Goal: Information Seeking & Learning: Check status

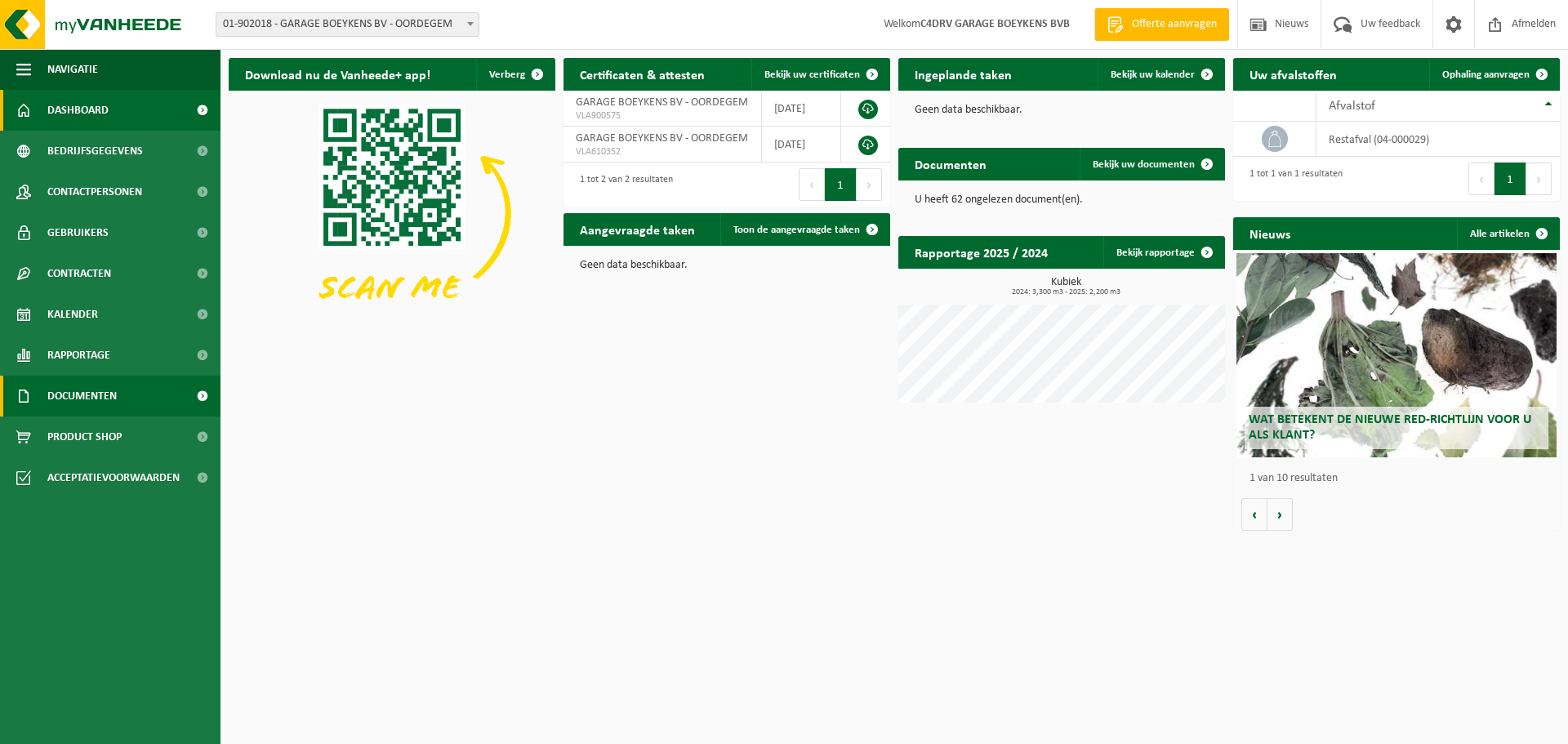
click at [81, 394] on span "Documenten" at bounding box center [82, 396] width 70 height 41
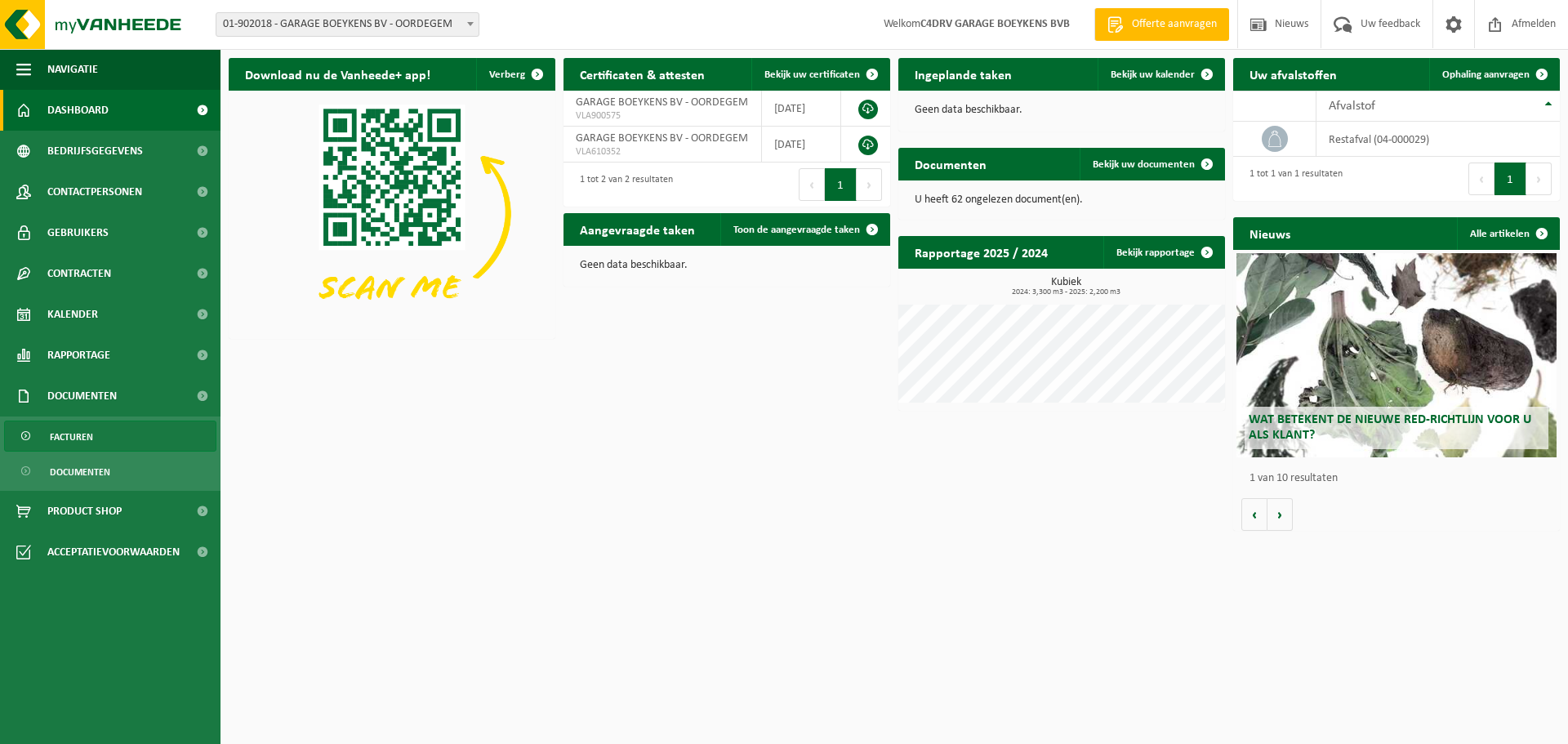
click at [79, 437] on span "Facturen" at bounding box center [71, 437] width 43 height 31
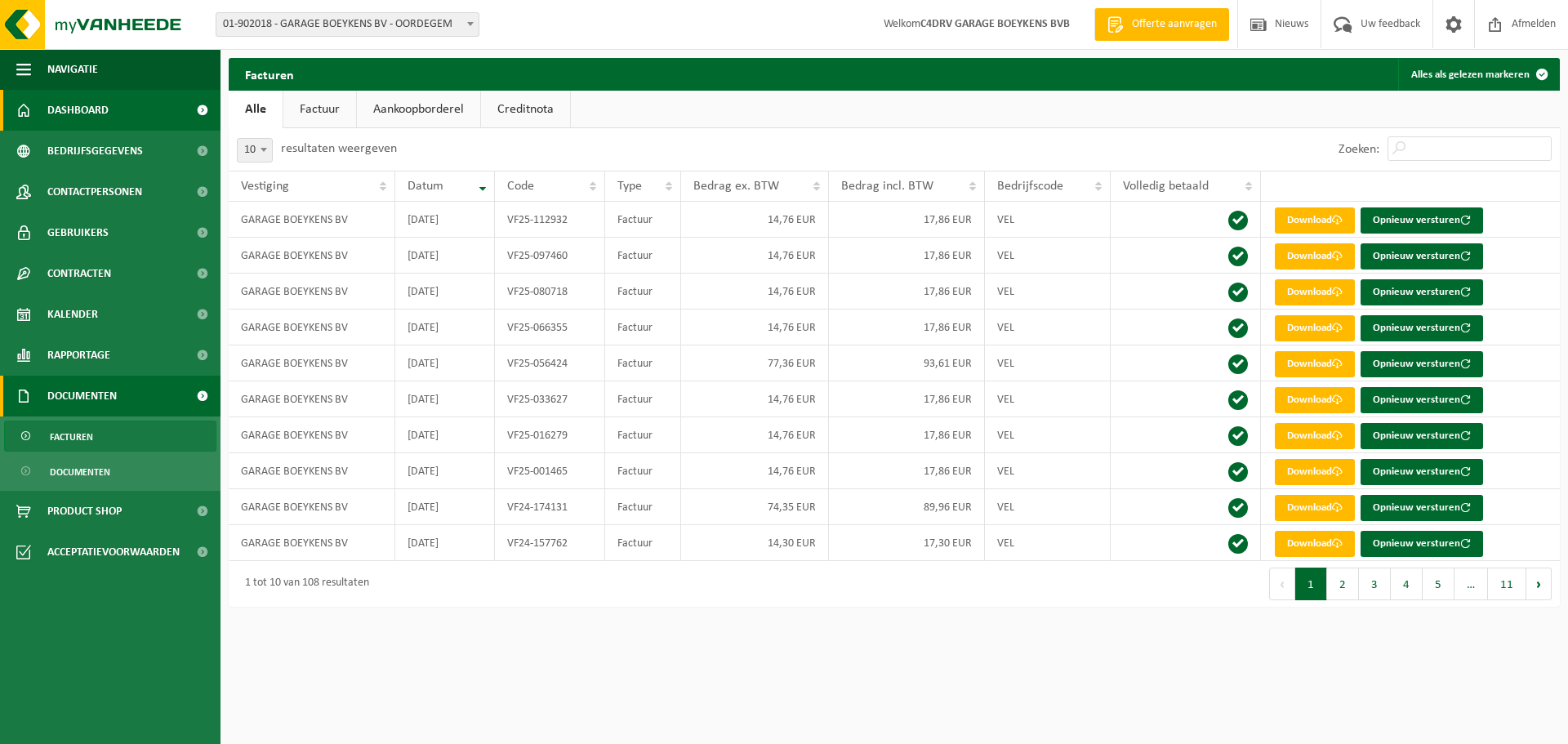
click at [74, 113] on span "Dashboard" at bounding box center [78, 110] width 61 height 41
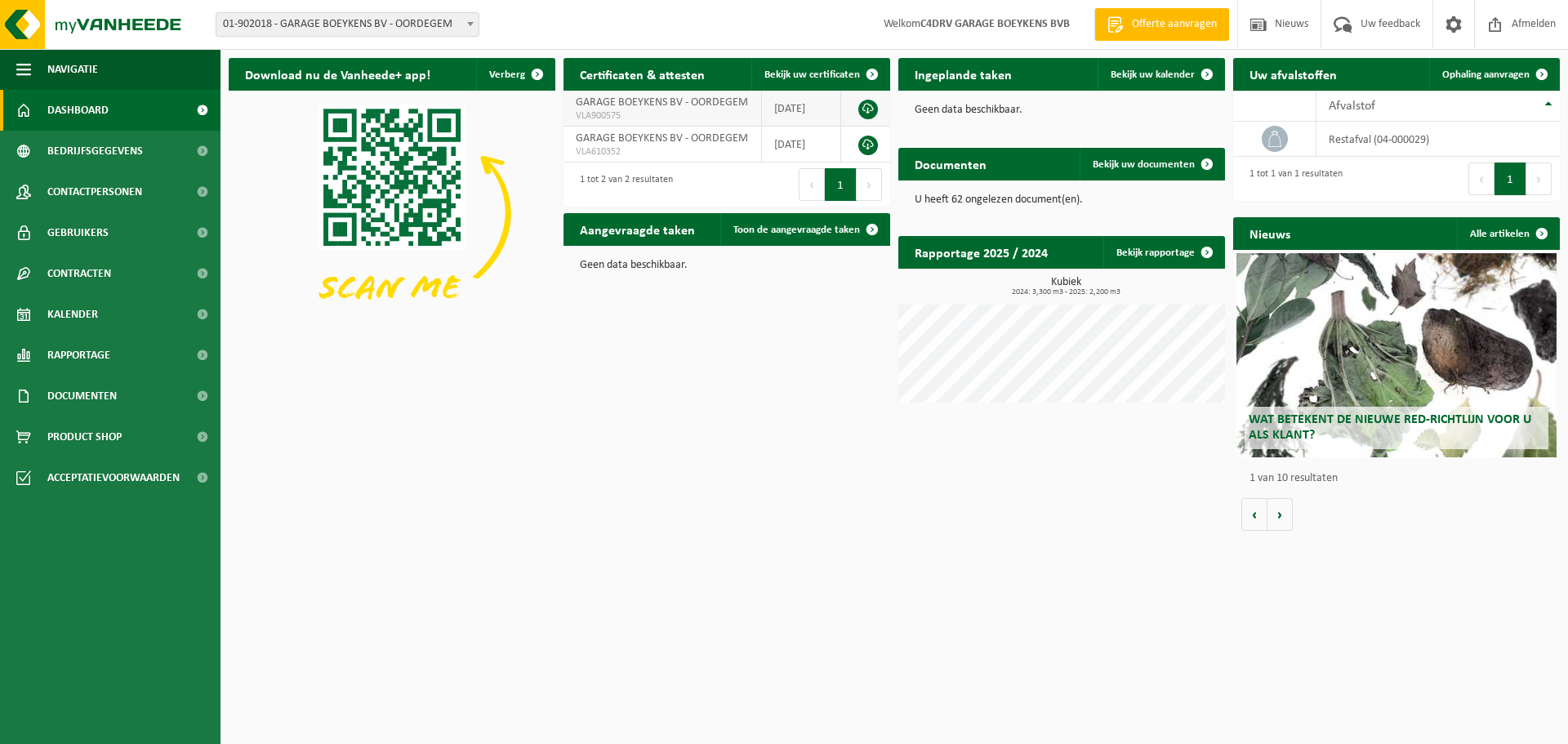
click at [868, 106] on link at bounding box center [868, 109] width 20 height 20
click at [1149, 252] on link "Bekijk rapportage" at bounding box center [1163, 252] width 120 height 32
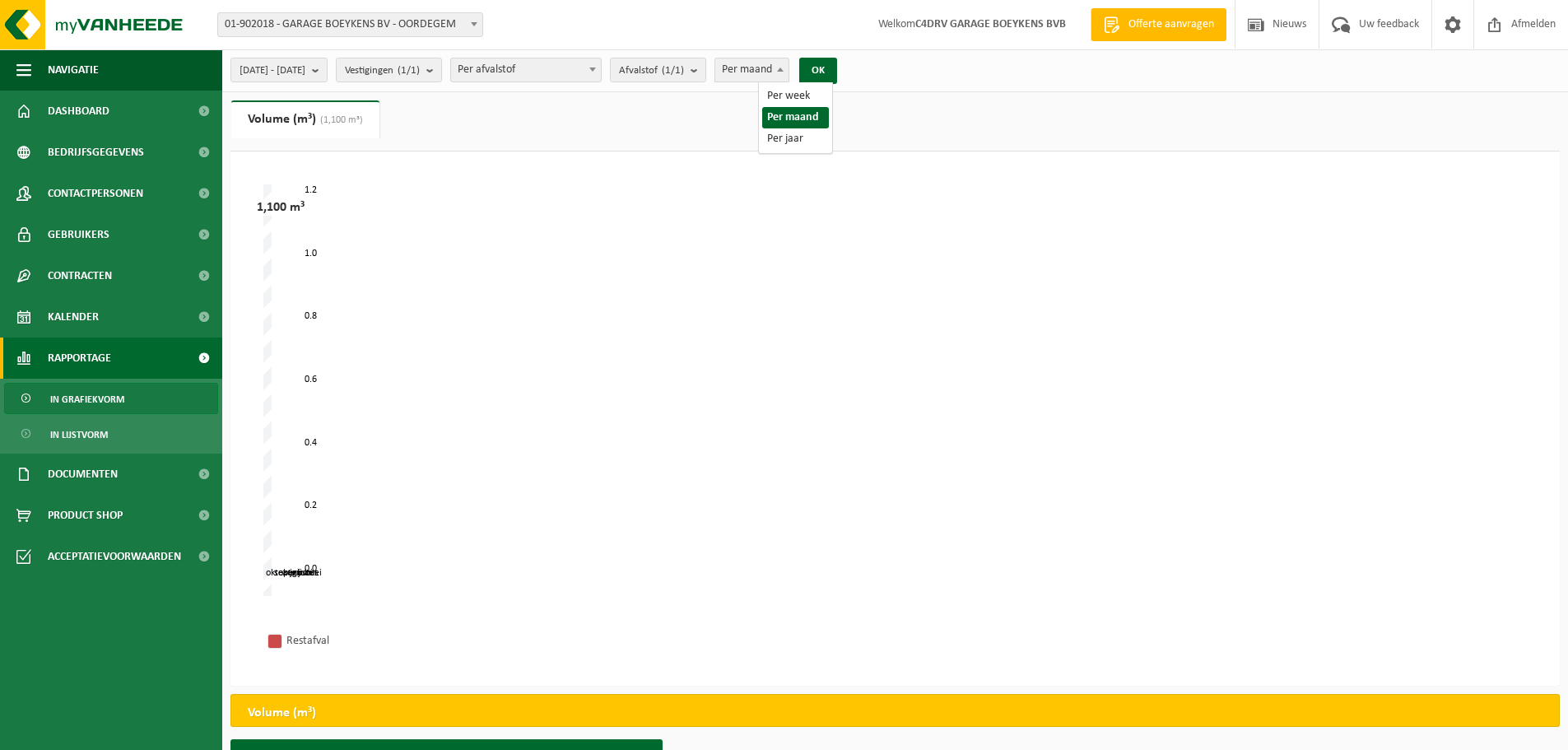
click at [789, 73] on span "Per maand" at bounding box center [752, 70] width 73 height 23
click at [837, 71] on button "OK" at bounding box center [817, 71] width 38 height 27
click at [305, 68] on span "2025-05-01 - 2025-10-01" at bounding box center [272, 71] width 66 height 25
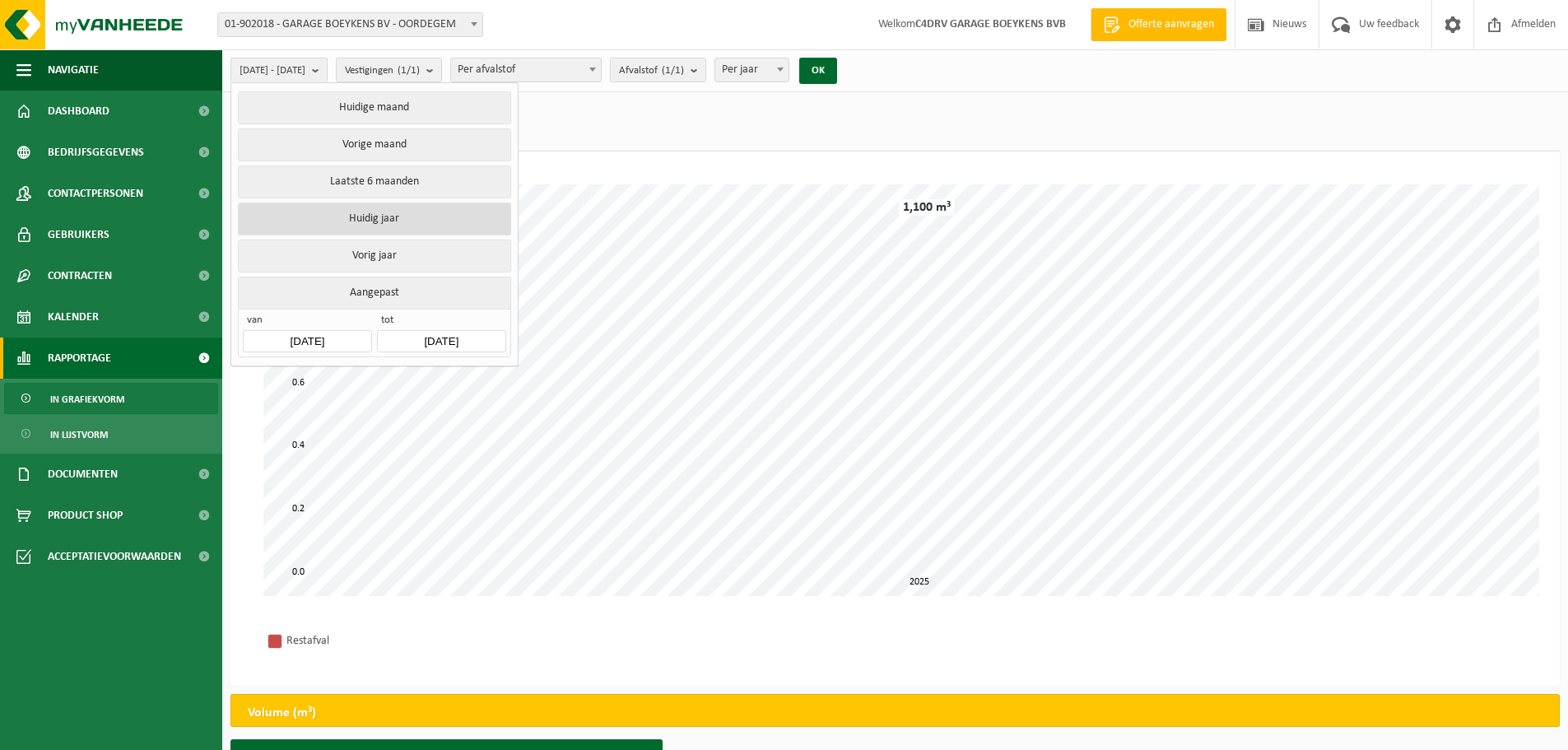
click at [378, 220] on button "Huidig jaar" at bounding box center [374, 219] width 273 height 33
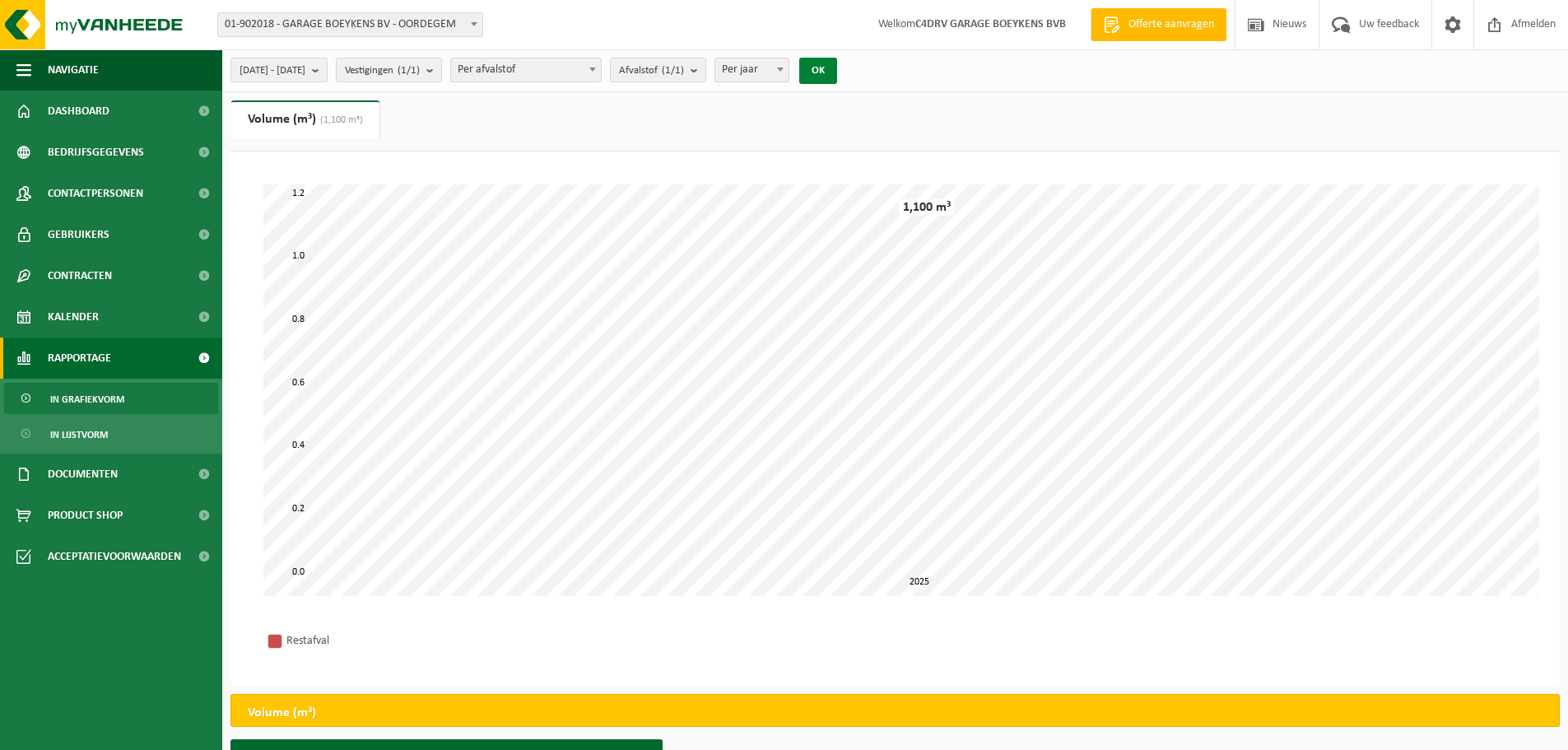
click at [837, 78] on button "OK" at bounding box center [817, 71] width 38 height 27
click at [789, 65] on span "Per jaar" at bounding box center [752, 70] width 73 height 23
select select "2"
click at [837, 73] on button "OK" at bounding box center [817, 71] width 38 height 27
click at [299, 72] on span "2025-01-01 - 2025-10-01" at bounding box center [272, 71] width 66 height 25
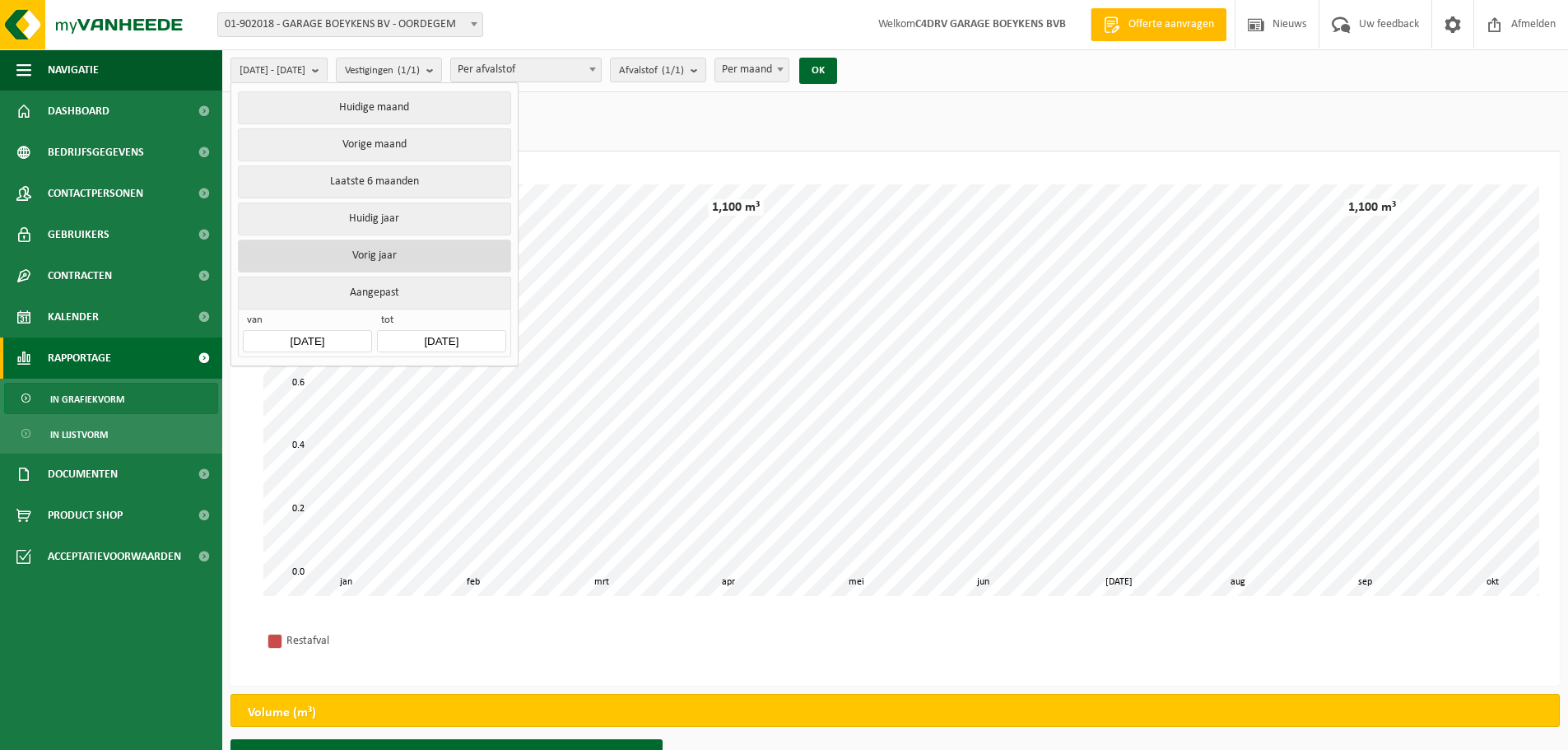
click at [385, 258] on button "Vorig jaar" at bounding box center [374, 255] width 273 height 33
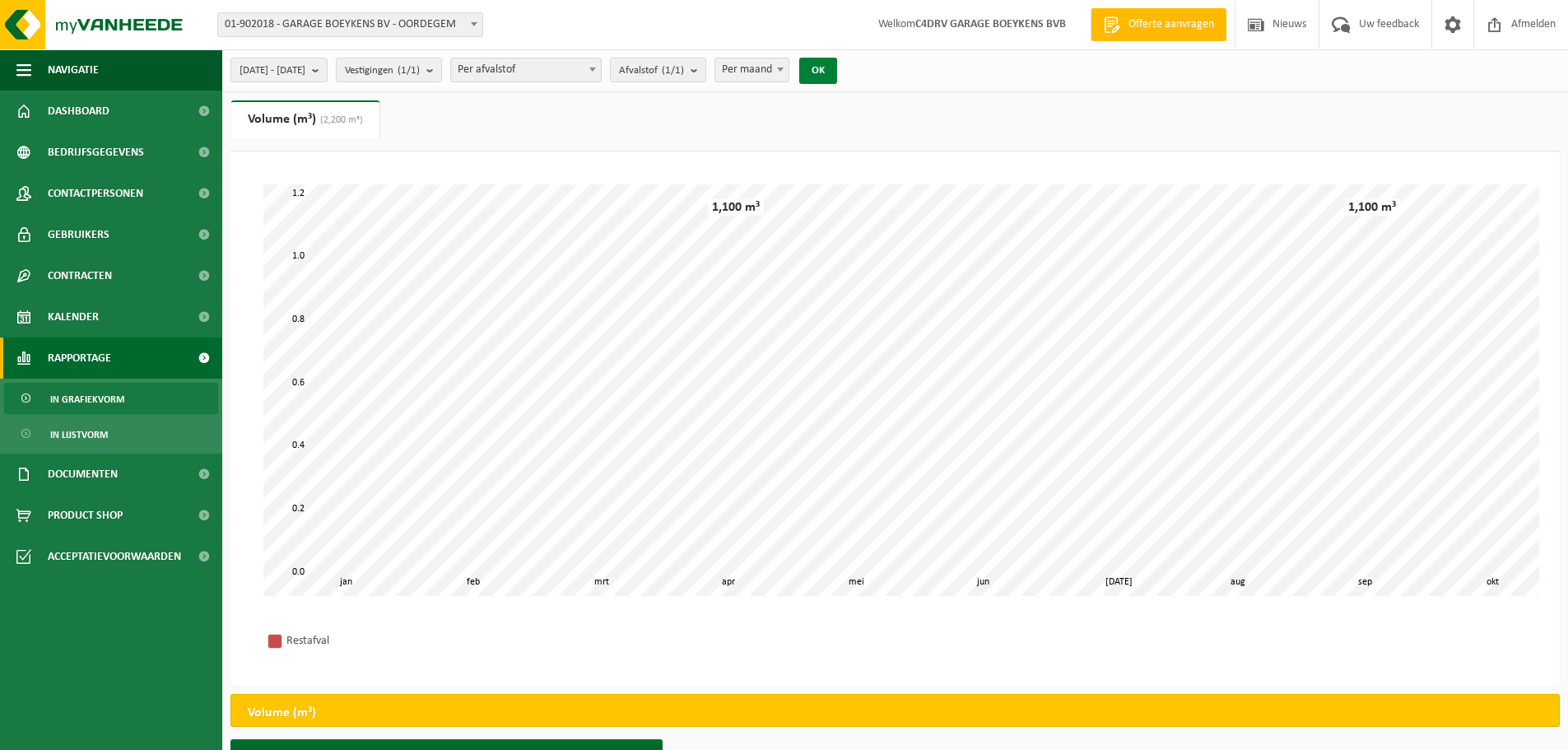
click at [837, 81] on button "OK" at bounding box center [817, 71] width 38 height 27
click at [305, 68] on span "2024-01-01 - 2024-12-31" at bounding box center [272, 71] width 66 height 25
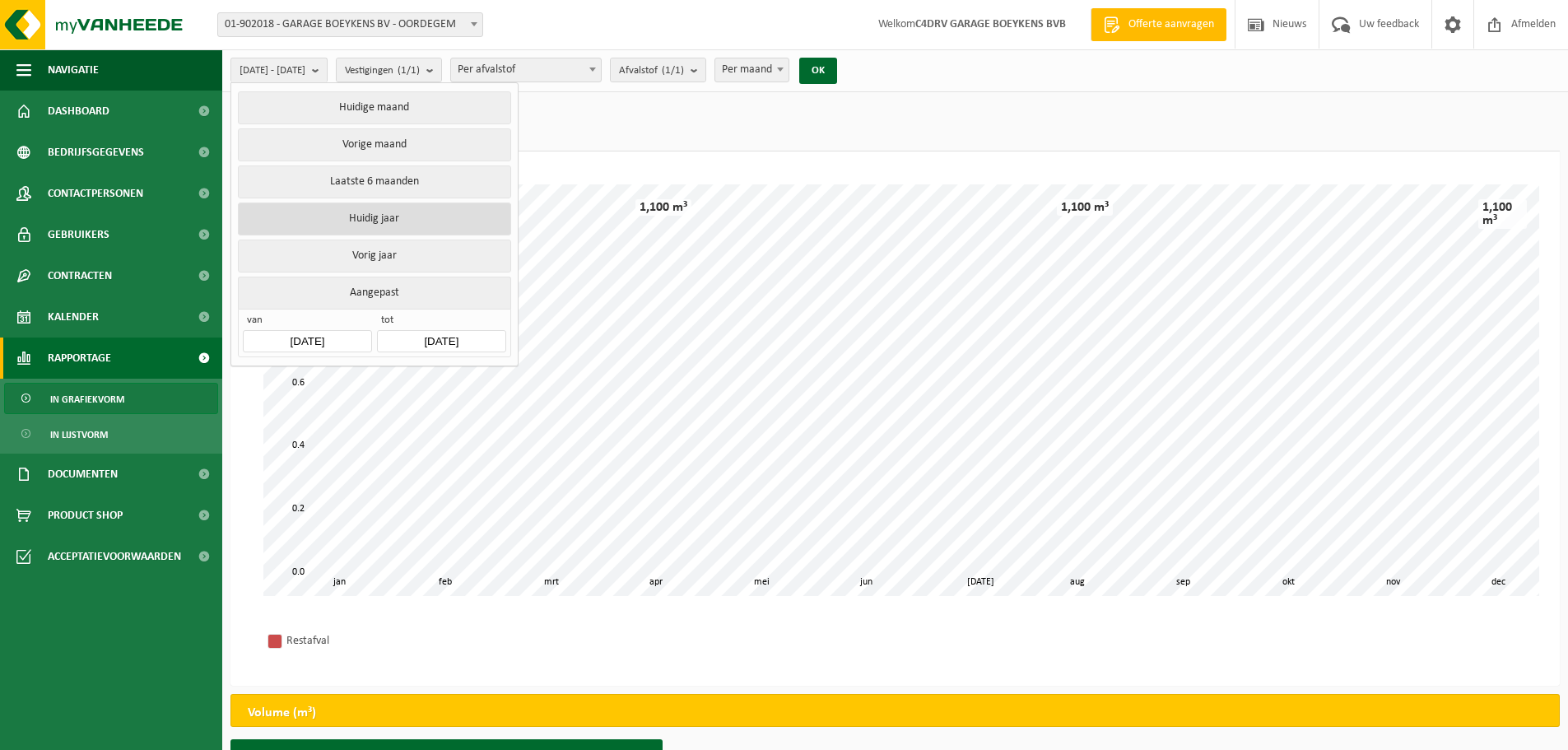
click at [377, 215] on button "Huidig jaar" at bounding box center [374, 219] width 273 height 33
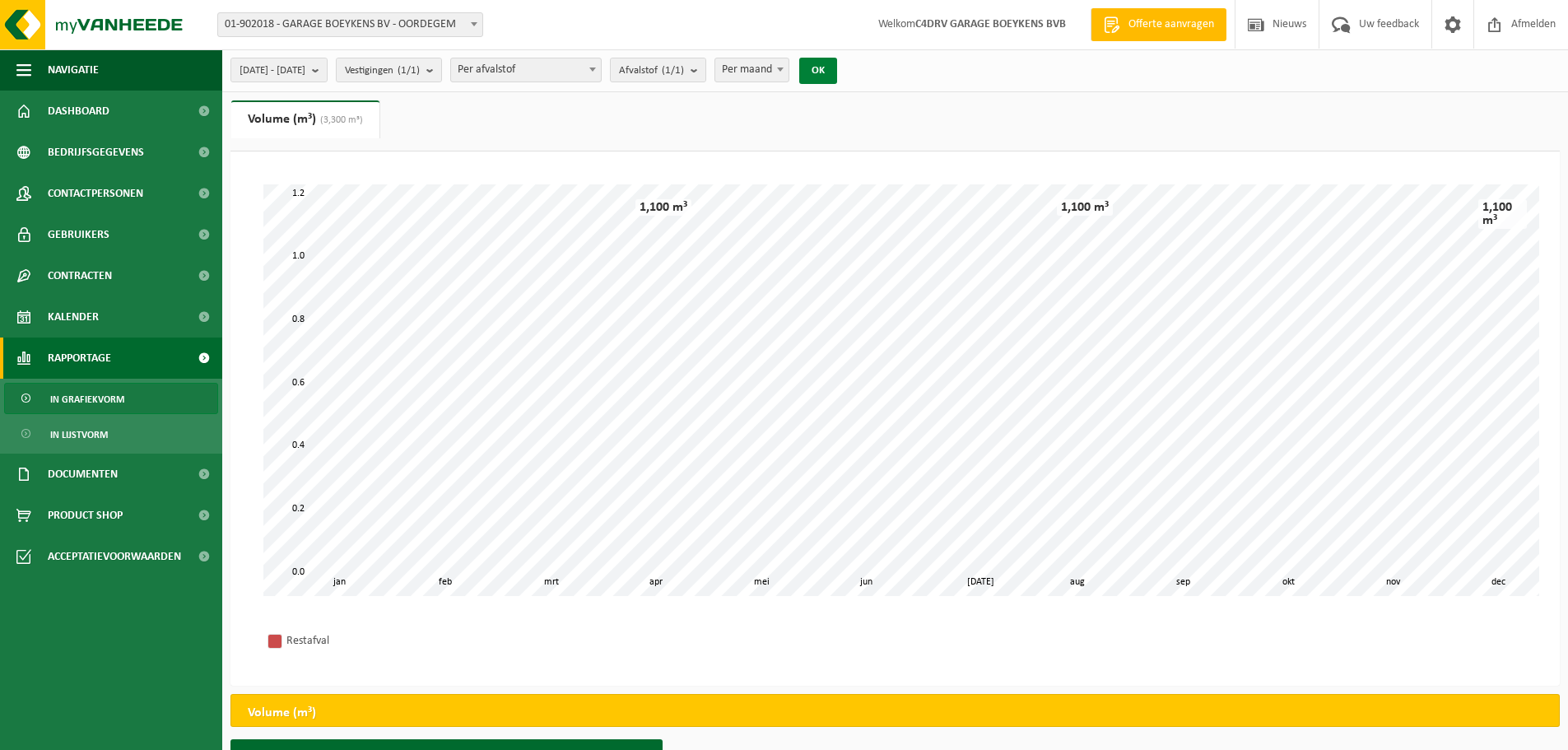
click at [837, 75] on button "OK" at bounding box center [817, 71] width 38 height 27
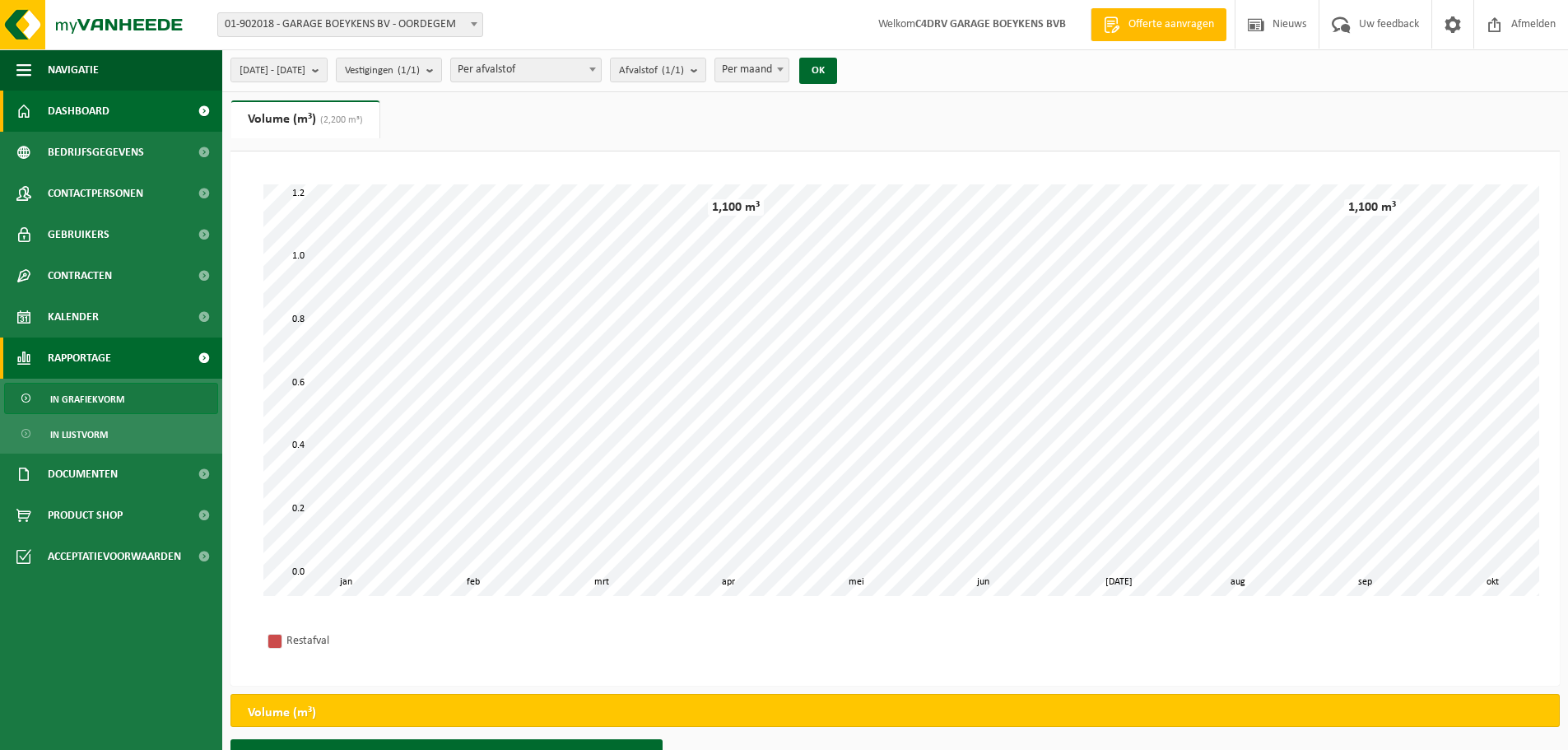
click at [92, 108] on span "Dashboard" at bounding box center [78, 111] width 62 height 41
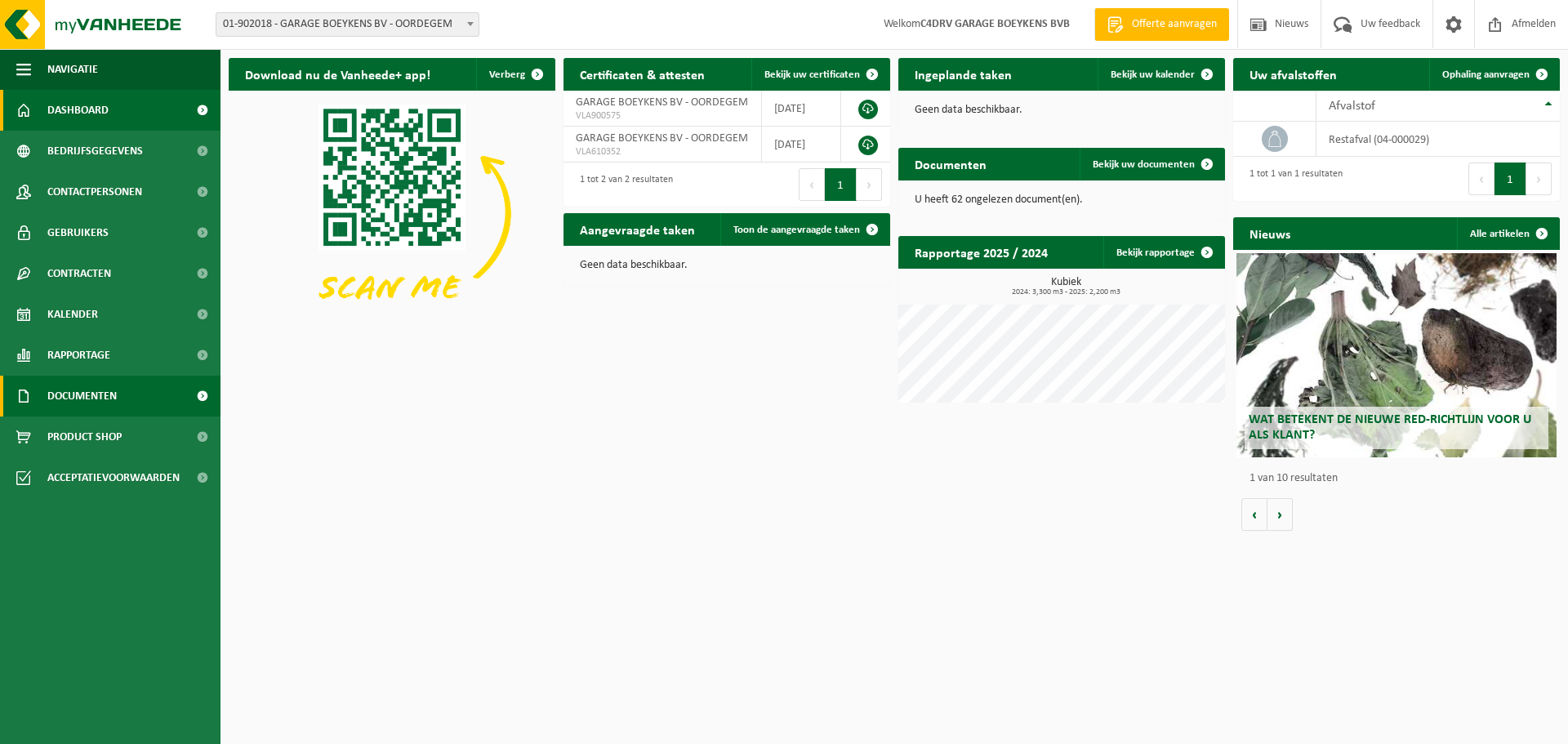
click at [108, 396] on span "Documenten" at bounding box center [82, 396] width 70 height 41
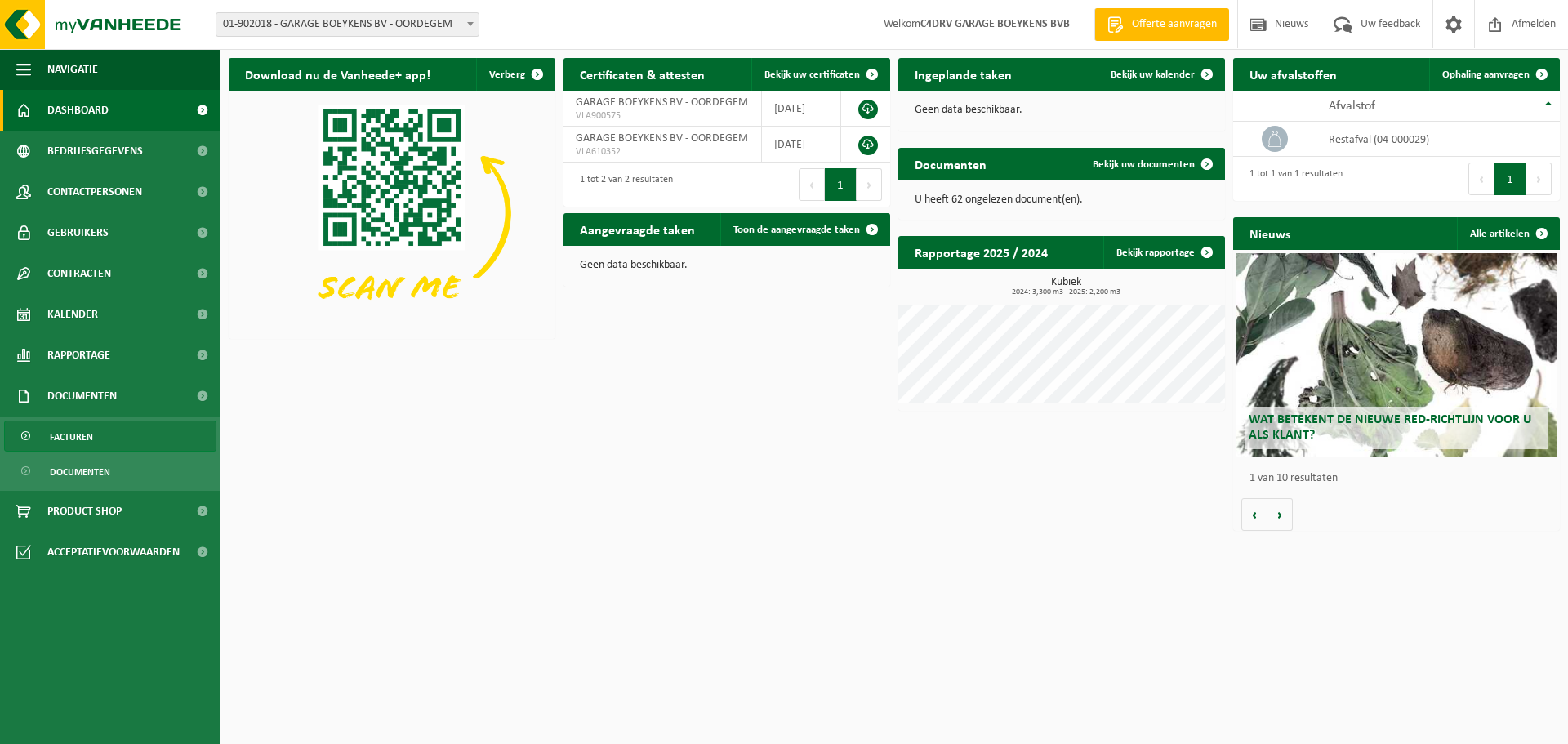
click at [77, 448] on span "Facturen" at bounding box center [71, 437] width 43 height 31
